Goal: Information Seeking & Learning: Compare options

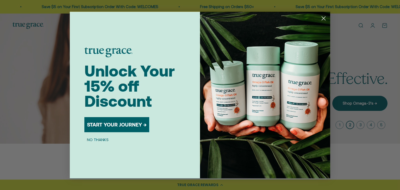
click at [323, 19] on circle "Close dialog" at bounding box center [323, 18] width 9 height 9
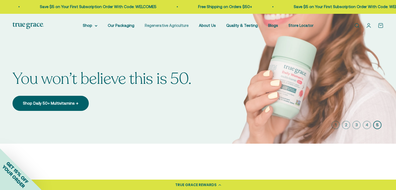
click at [170, 23] on link "Regenerative Agriculture" at bounding box center [167, 25] width 44 height 4
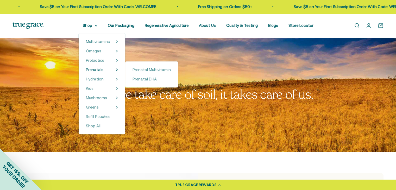
click at [133, 71] on div "Prenatal Multivitamin Prenatal DHA" at bounding box center [151, 74] width 53 height 26
click at [139, 70] on span "Prenatal Multivitamin" at bounding box center [151, 69] width 38 height 4
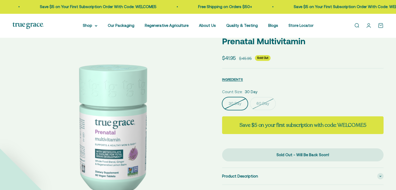
select select "3"
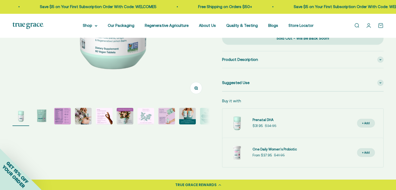
scroll to position [147, 0]
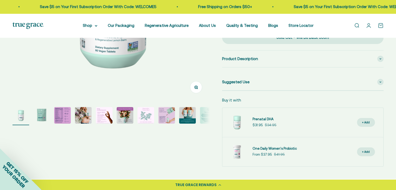
click at [67, 110] on img "Go to item 3" at bounding box center [62, 115] width 17 height 17
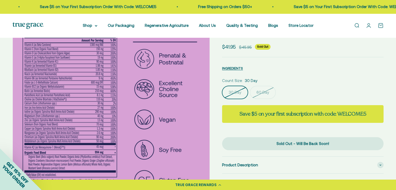
scroll to position [40, 0]
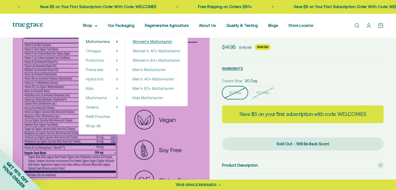
click at [152, 41] on span "Women's Multivitamin" at bounding box center [152, 41] width 40 height 4
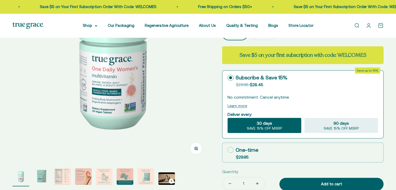
select select "3"
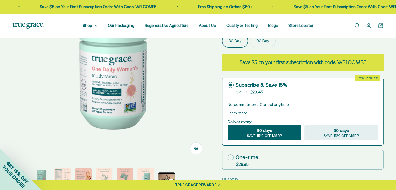
click at [62, 171] on img "Go to item 3" at bounding box center [62, 176] width 17 height 17
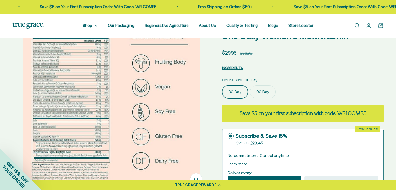
scroll to position [34, 0]
click at [53, 46] on img at bounding box center [111, 104] width 177 height 177
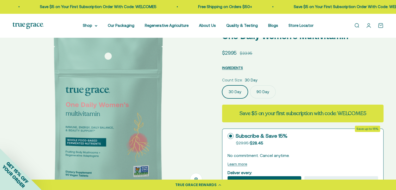
scroll to position [0, 203]
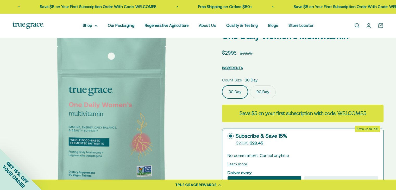
click at [218, 115] on div "Zoom Go to item 1 Go to item 2 Go to item 3 Go to item 4 Go to item 5 Go to ite…" at bounding box center [197, 156] width 371 height 281
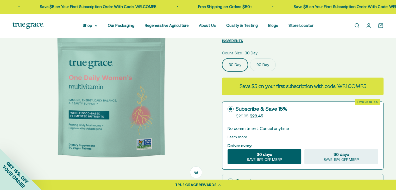
scroll to position [115, 0]
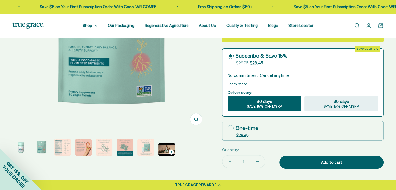
click at [61, 147] on img "Go to item 3" at bounding box center [62, 147] width 17 height 17
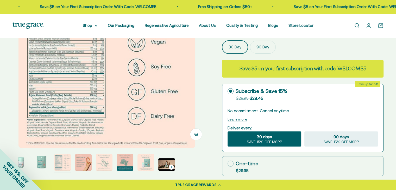
scroll to position [0, 406]
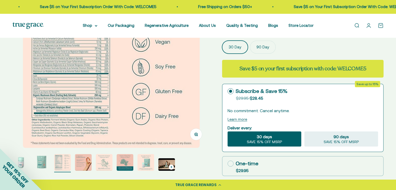
click at [63, 166] on img "Go to item 3" at bounding box center [62, 162] width 17 height 17
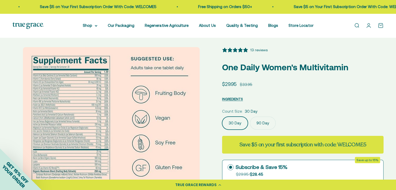
scroll to position [3, 0]
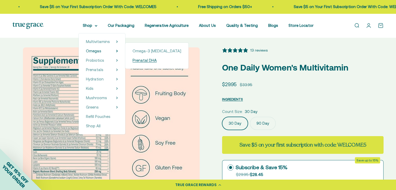
click at [140, 60] on span "Prenatal DHA" at bounding box center [144, 60] width 24 height 4
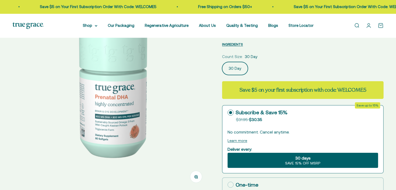
select select "3"
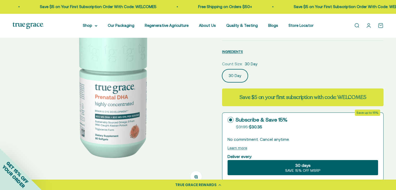
scroll to position [132, 0]
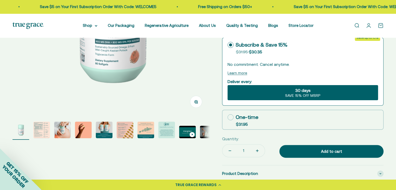
click at [40, 131] on img "Go to item 2" at bounding box center [41, 130] width 17 height 17
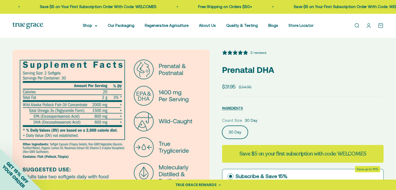
scroll to position [0, 0]
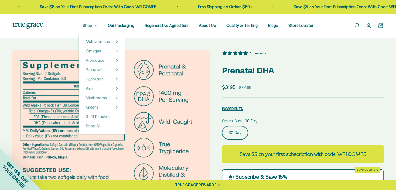
click at [92, 26] on summary "Shop" at bounding box center [90, 25] width 15 height 6
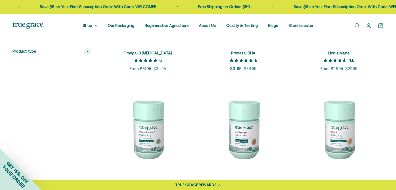
scroll to position [588, 0]
